Goal: Task Accomplishment & Management: Use online tool/utility

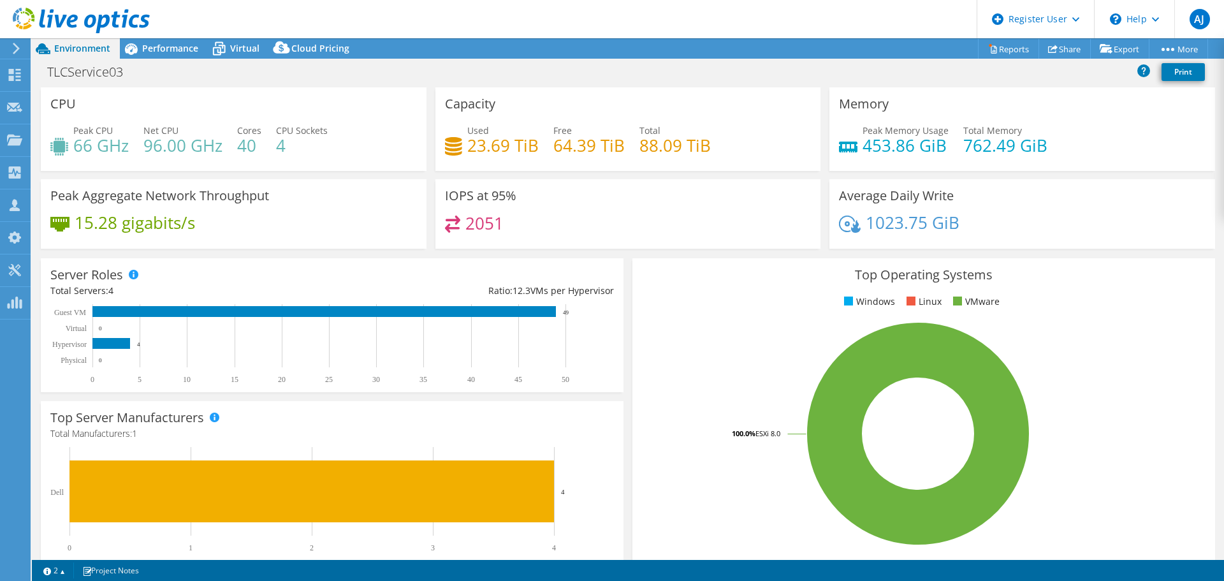
select select "[GEOGRAPHIC_DATA]"
select select "AUD"
